Goal: Find specific page/section: Find specific page/section

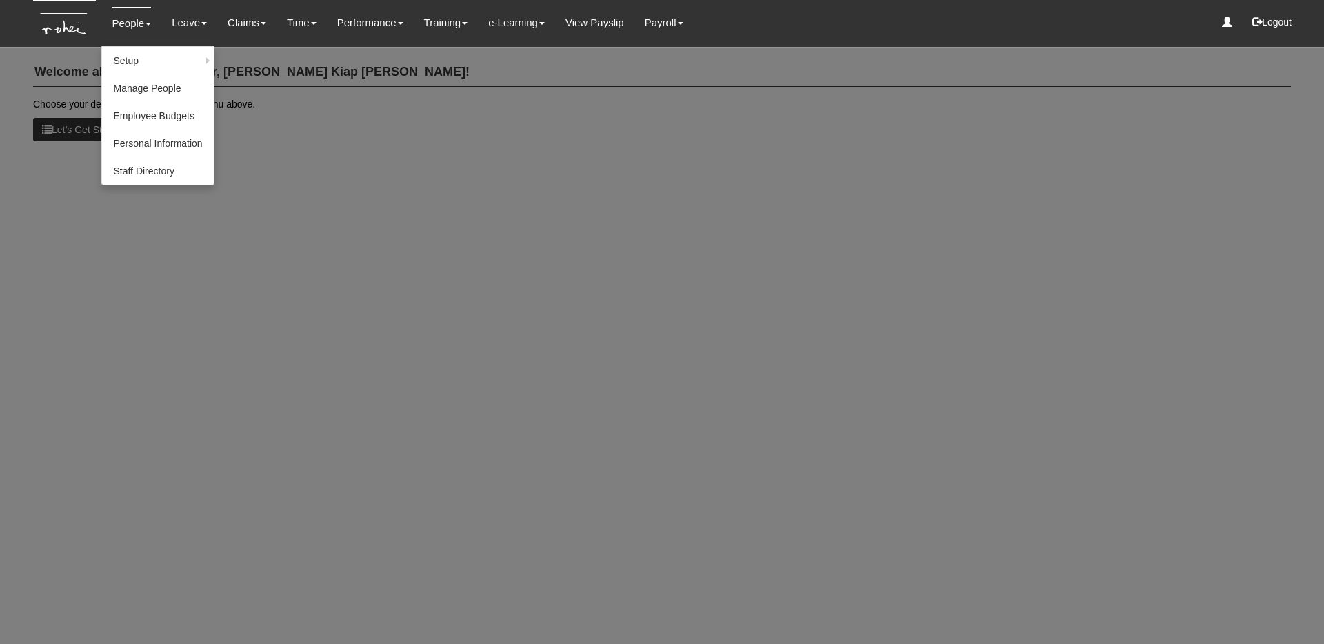
click at [136, 30] on link "People" at bounding box center [131, 23] width 39 height 32
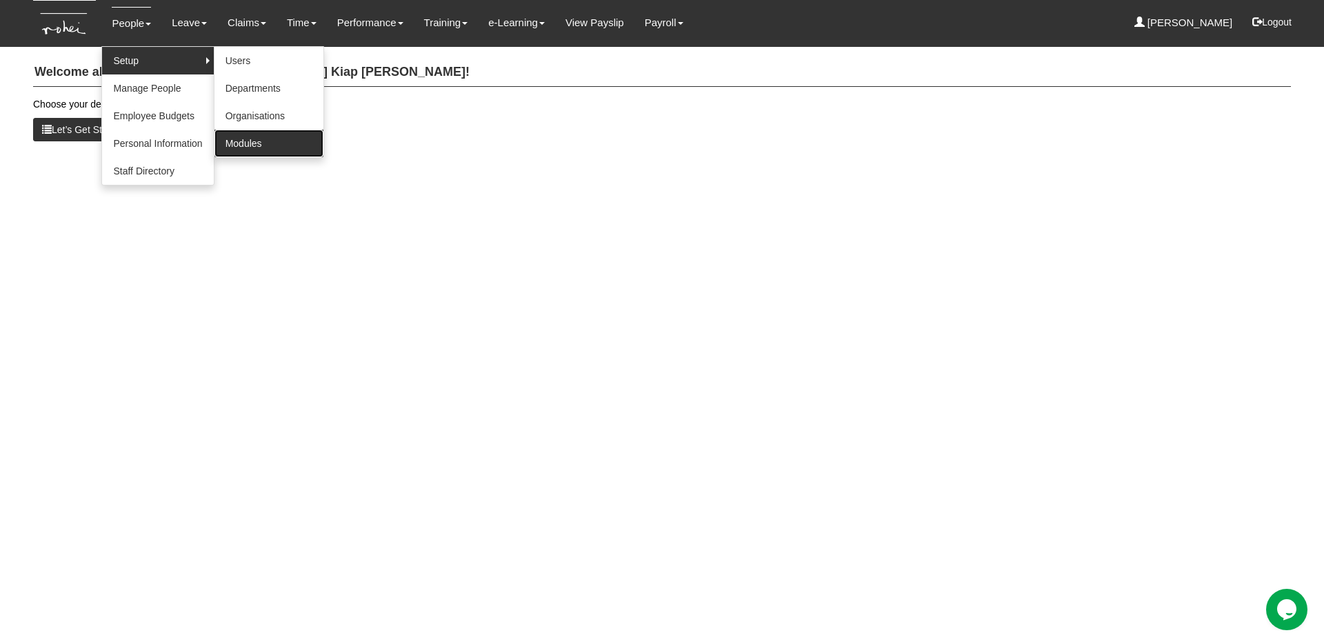
click at [254, 141] on link "Modules" at bounding box center [268, 144] width 109 height 28
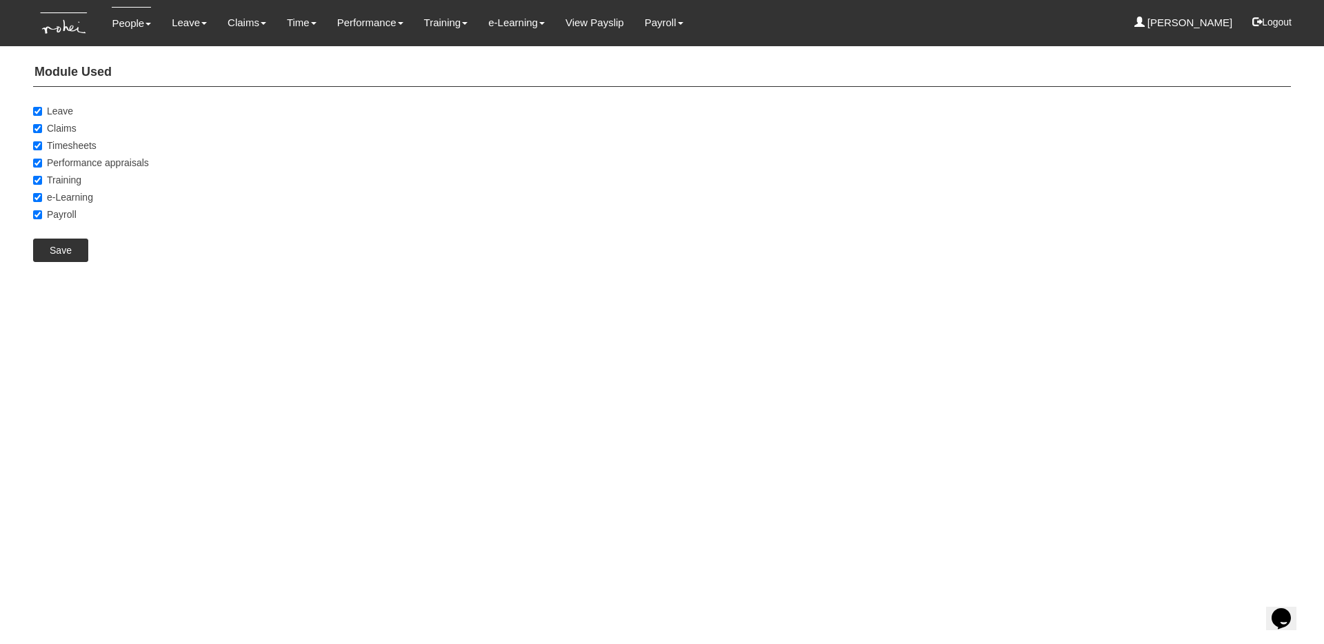
click at [139, 241] on div "Save" at bounding box center [658, 250] width 1279 height 23
